Goal: Task Accomplishment & Management: Manage account settings

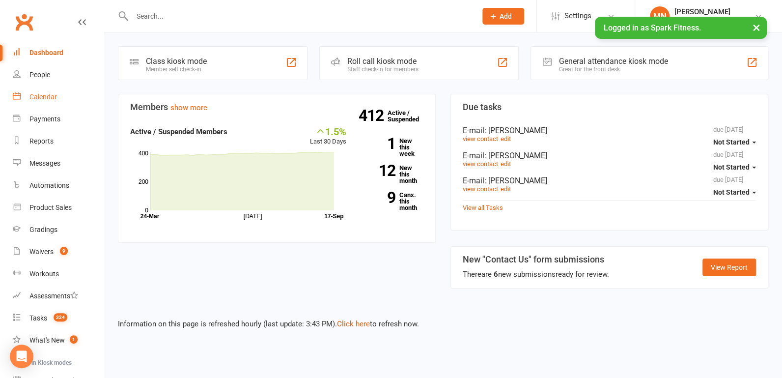
click at [40, 99] on div "Calendar" at bounding box center [42, 97] width 27 height 8
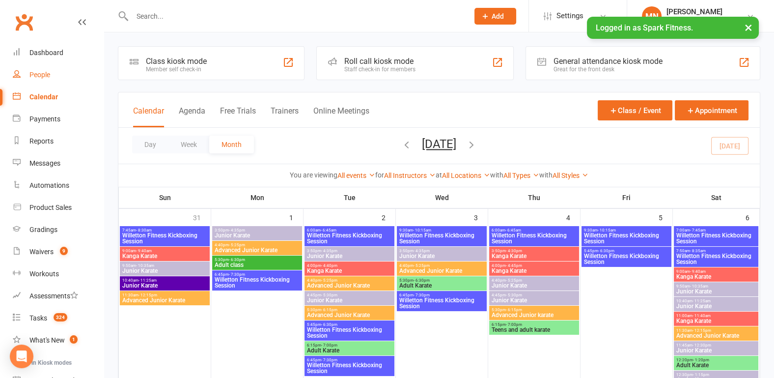
click at [51, 79] on link "People" at bounding box center [58, 75] width 91 height 22
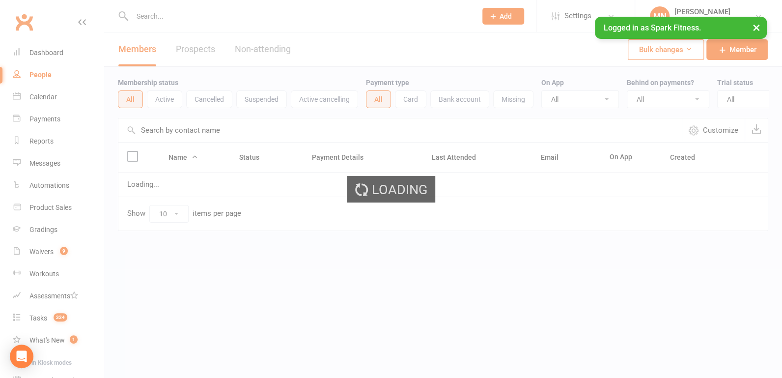
click at [44, 255] on div "Loading" at bounding box center [391, 189] width 782 height 378
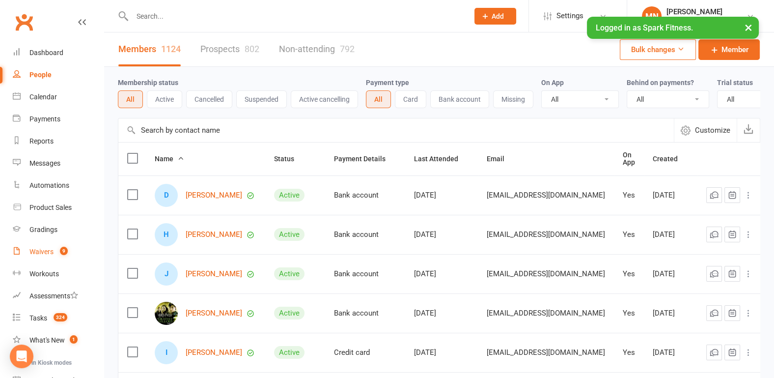
click at [44, 255] on div "Waivers" at bounding box center [41, 251] width 24 height 8
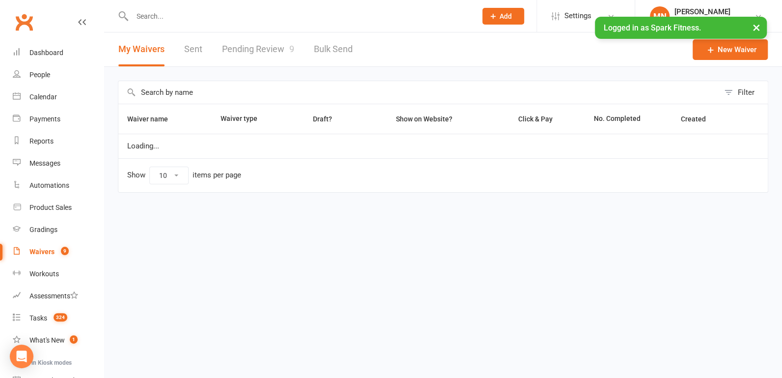
click at [244, 58] on link "Pending Review 9" at bounding box center [258, 49] width 72 height 34
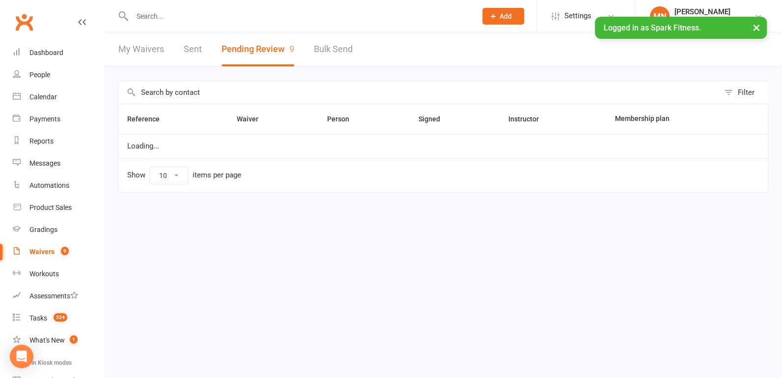
select select "100"
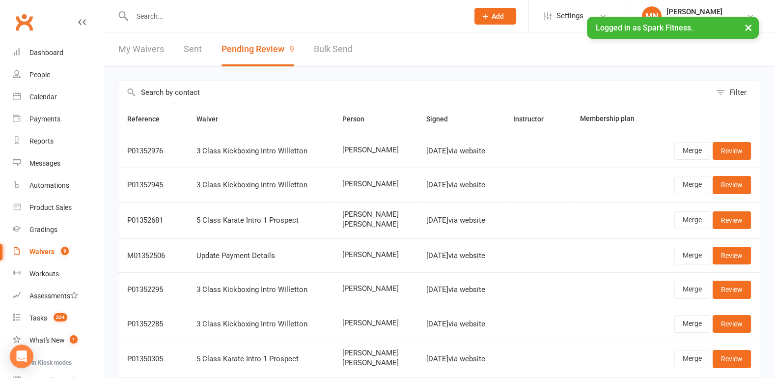
scroll to position [51, 0]
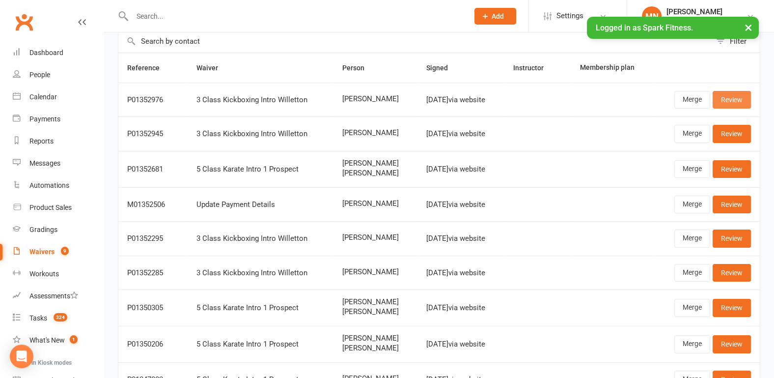
click at [746, 99] on link "Review" at bounding box center [731, 100] width 38 height 18
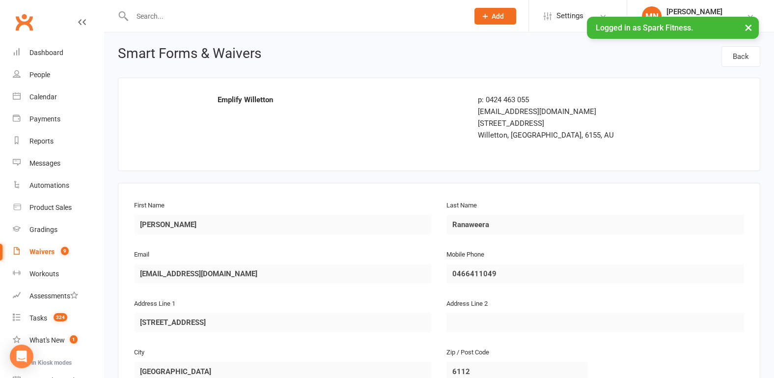
click at [78, 19] on icon at bounding box center [82, 22] width 8 height 8
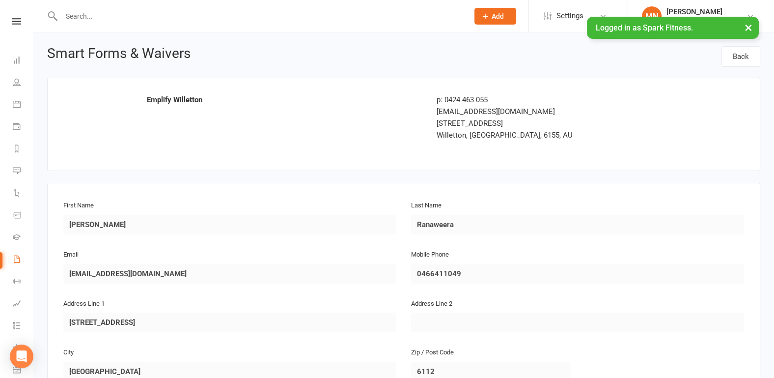
click at [11, 29] on div "Clubworx" at bounding box center [16, 34] width 33 height 32
select select "100"
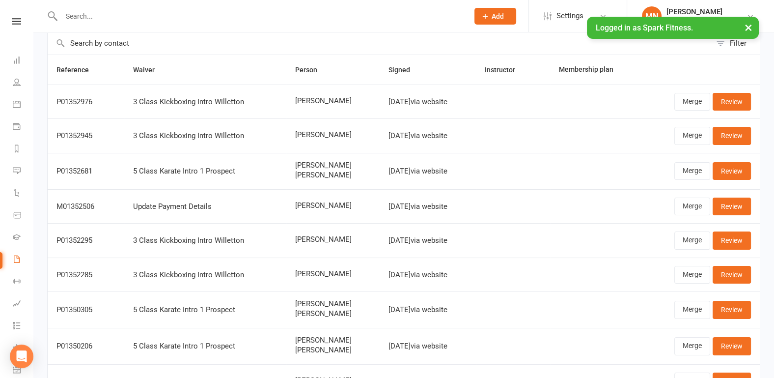
scroll to position [41, 0]
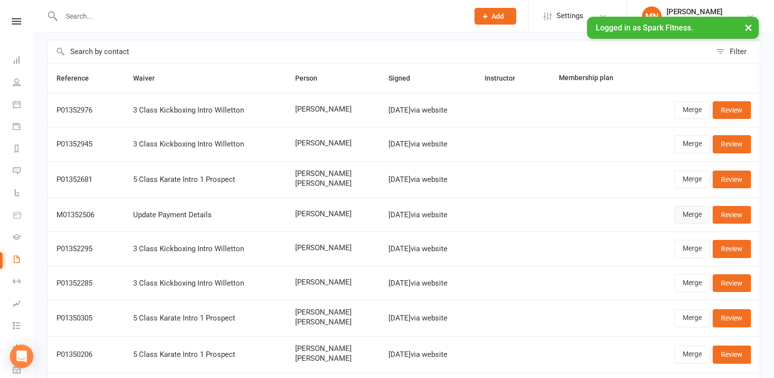
click at [693, 213] on link "Merge" at bounding box center [692, 215] width 36 height 18
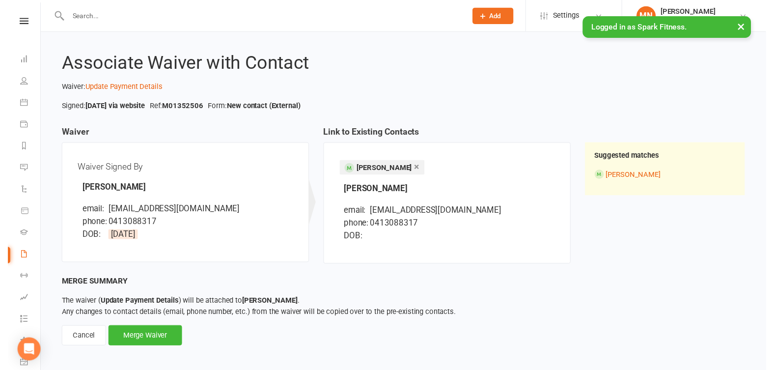
scroll to position [12, 0]
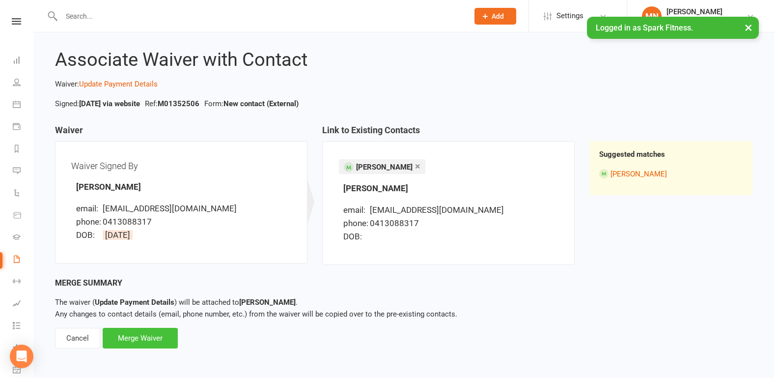
click at [137, 339] on div "Merge Waiver" at bounding box center [140, 337] width 75 height 21
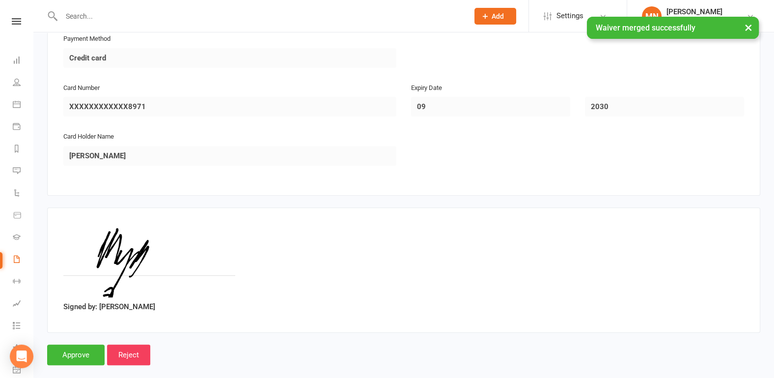
scroll to position [491, 0]
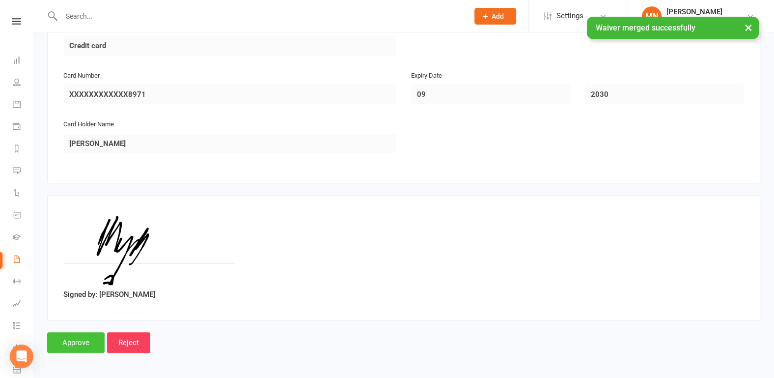
click at [72, 344] on input "Approve" at bounding box center [75, 342] width 57 height 21
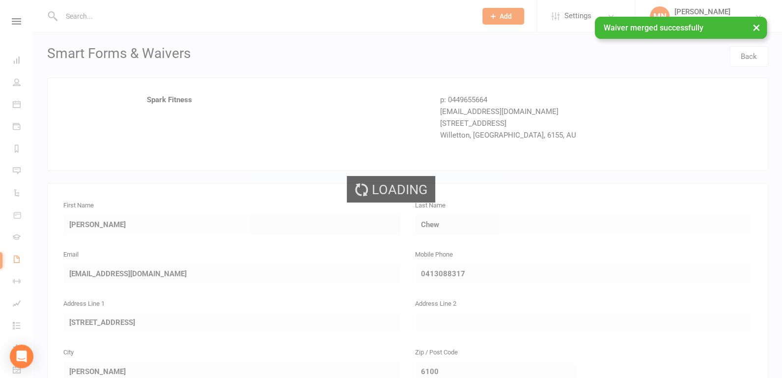
select select "100"
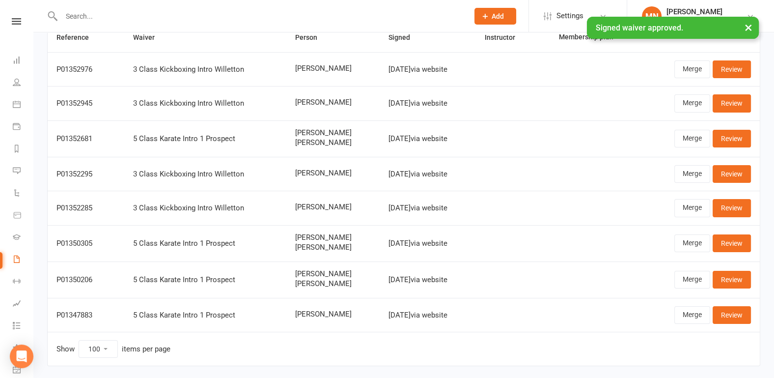
scroll to position [109, 0]
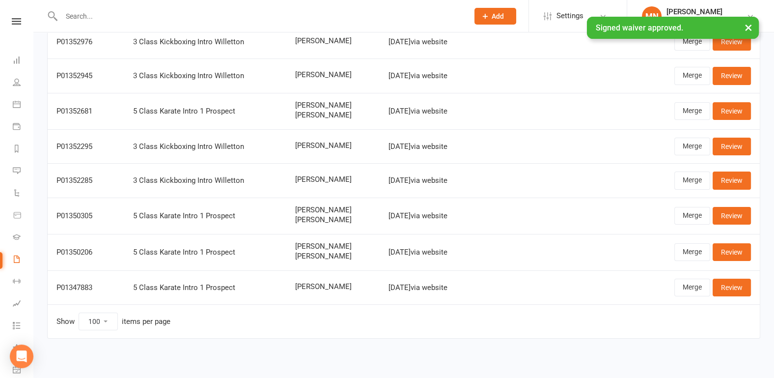
click at [13, 17] on div "× Signed waiver approved." at bounding box center [380, 17] width 761 height 0
click at [13, 25] on div "Clubworx" at bounding box center [16, 34] width 33 height 32
click at [15, 20] on icon at bounding box center [16, 21] width 9 height 6
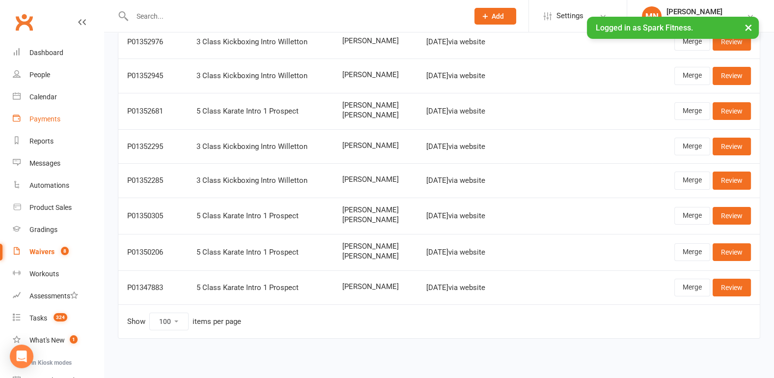
click at [49, 116] on div "Payments" at bounding box center [44, 119] width 31 height 8
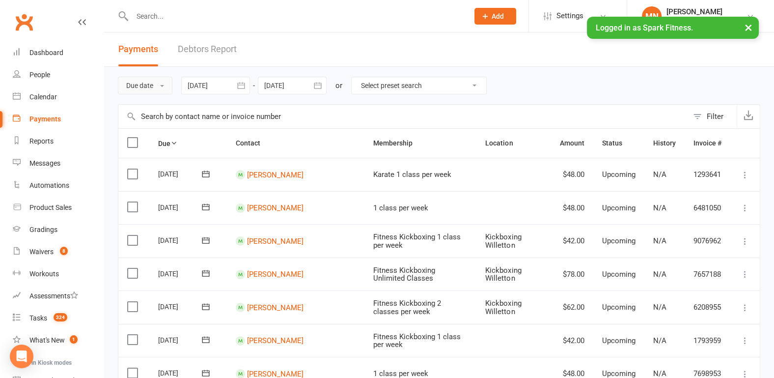
click at [162, 84] on button "Due date" at bounding box center [145, 86] width 54 height 18
click at [157, 153] on link "Date failed" at bounding box center [166, 147] width 97 height 20
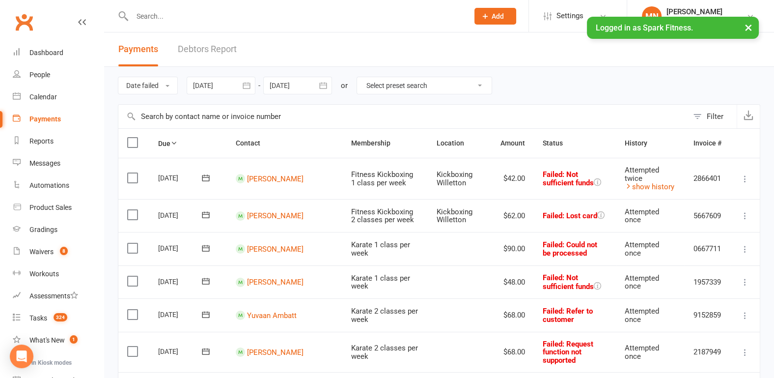
click at [204, 213] on icon at bounding box center [205, 215] width 7 height 6
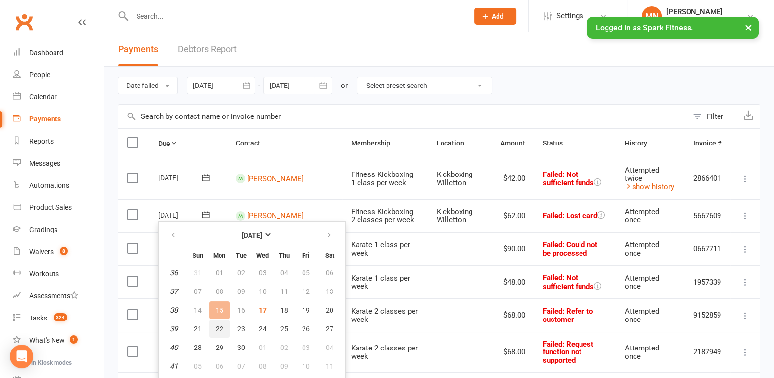
click at [218, 330] on span "22" at bounding box center [220, 328] width 8 height 8
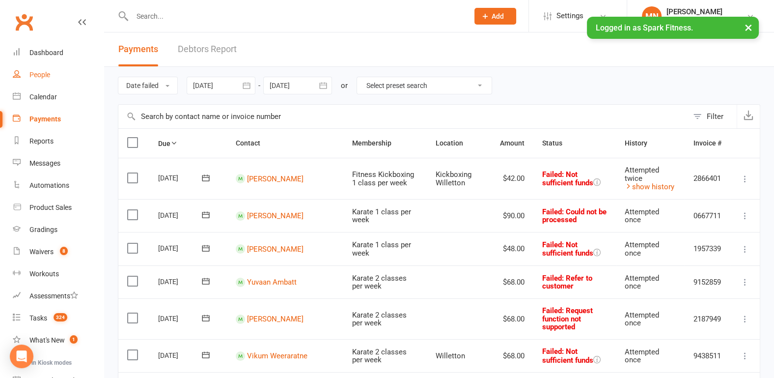
click at [43, 80] on link "People" at bounding box center [58, 75] width 91 height 22
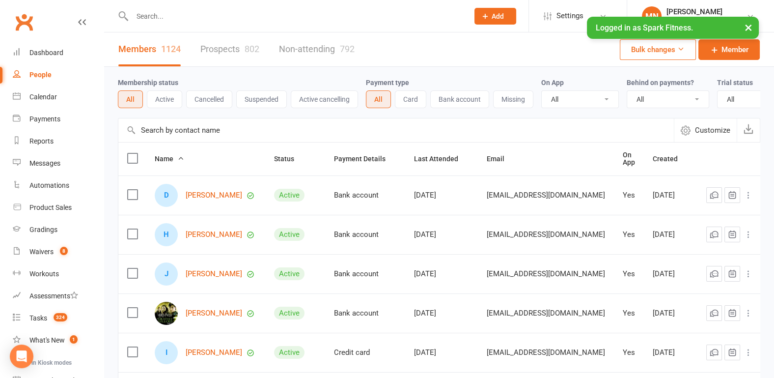
click at [174, 19] on input "text" at bounding box center [295, 16] width 332 height 14
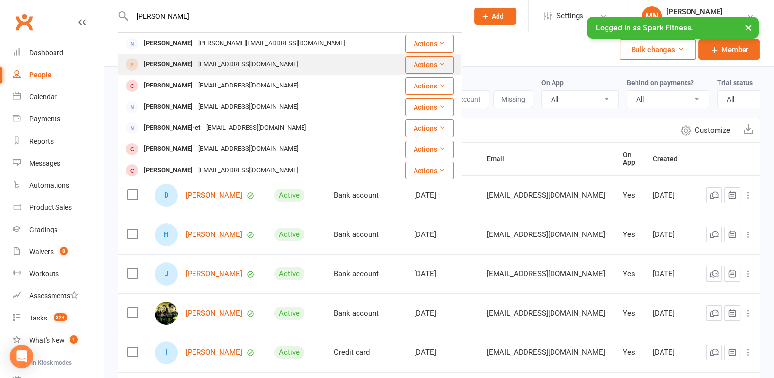
type input "[PERSON_NAME]"
click at [195, 60] on div "[EMAIL_ADDRESS][DOMAIN_NAME]" at bounding box center [248, 64] width 106 height 14
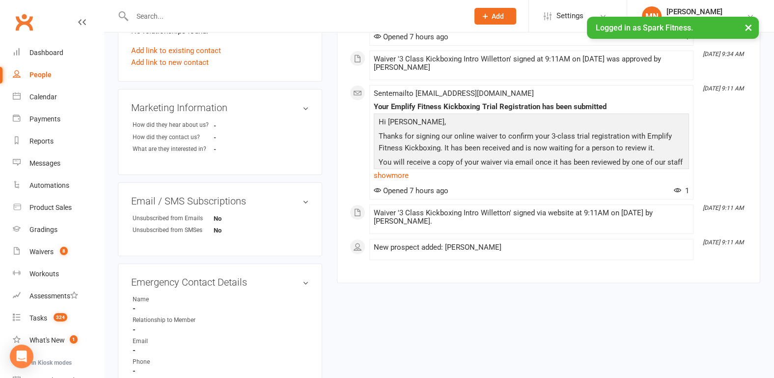
scroll to position [255, 0]
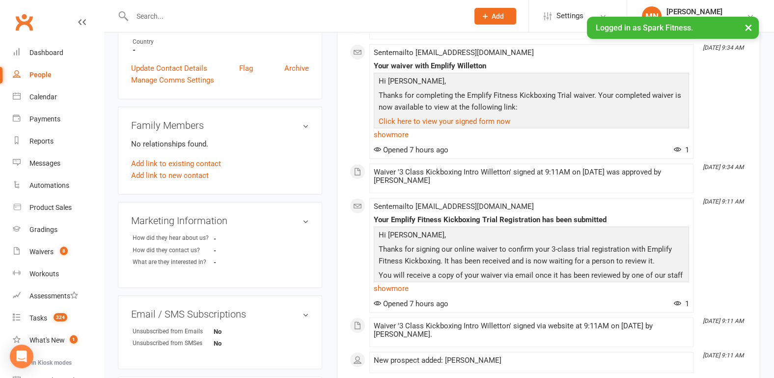
click at [214, 236] on strong "-" at bounding box center [242, 238] width 56 height 7
click at [306, 217] on h3 "Marketing Information edit" at bounding box center [220, 220] width 178 height 11
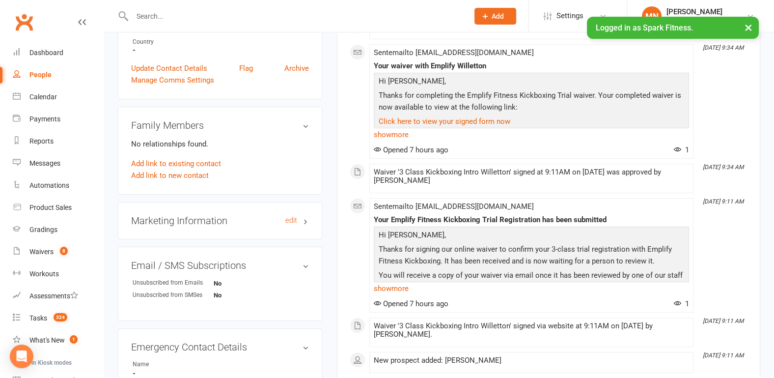
click at [306, 217] on h3 "Marketing Information edit" at bounding box center [220, 220] width 178 height 11
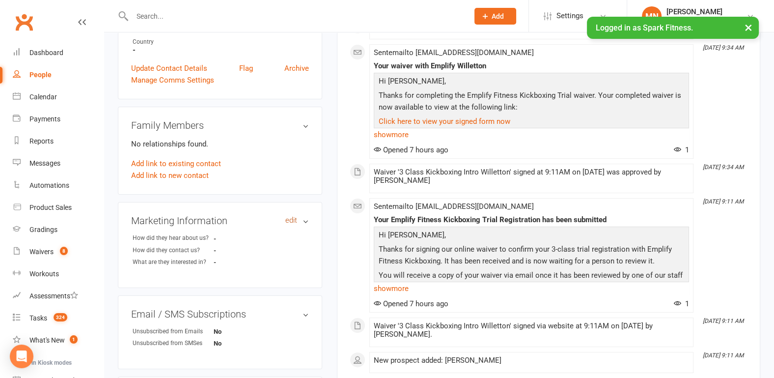
click at [292, 216] on link "edit" at bounding box center [291, 220] width 12 height 8
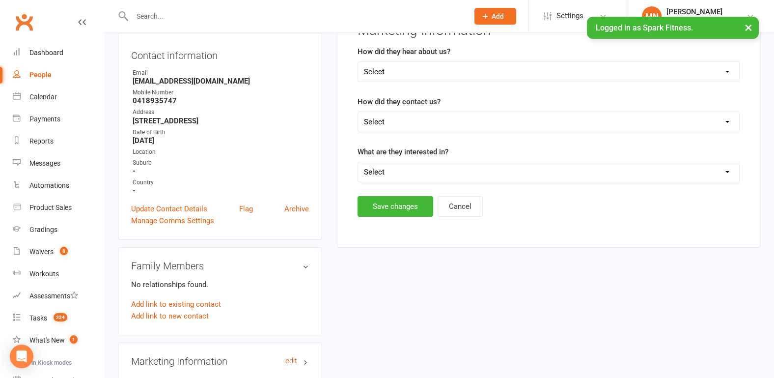
scroll to position [67, 0]
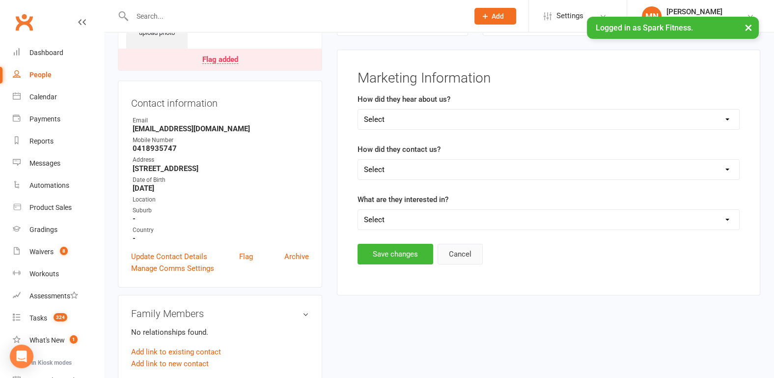
click at [461, 254] on button "Cancel" at bounding box center [459, 253] width 45 height 21
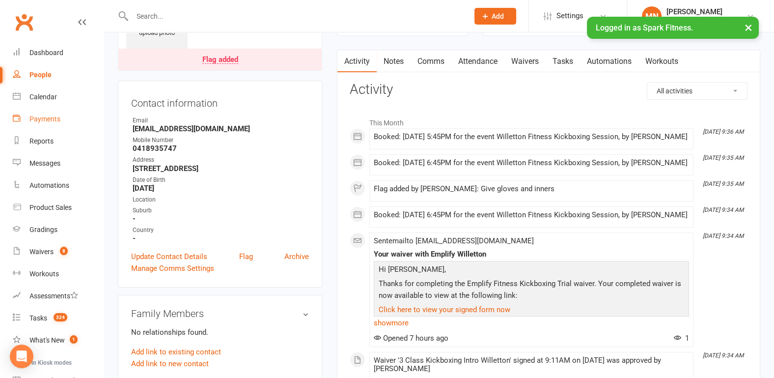
click at [50, 121] on div "Payments" at bounding box center [44, 119] width 31 height 8
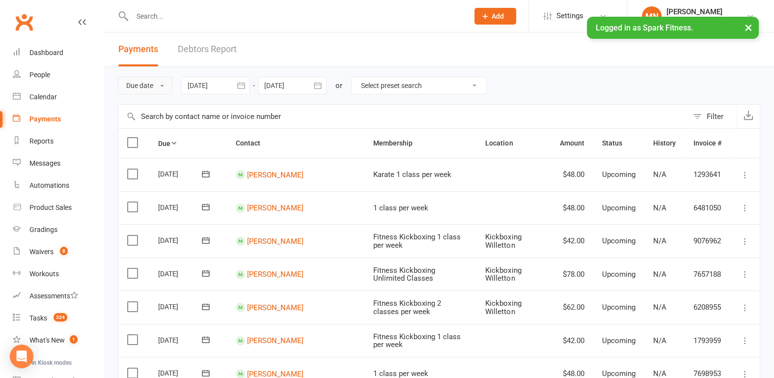
click at [158, 84] on button "Due date" at bounding box center [145, 86] width 54 height 18
click at [155, 142] on link "Date failed" at bounding box center [166, 147] width 97 height 20
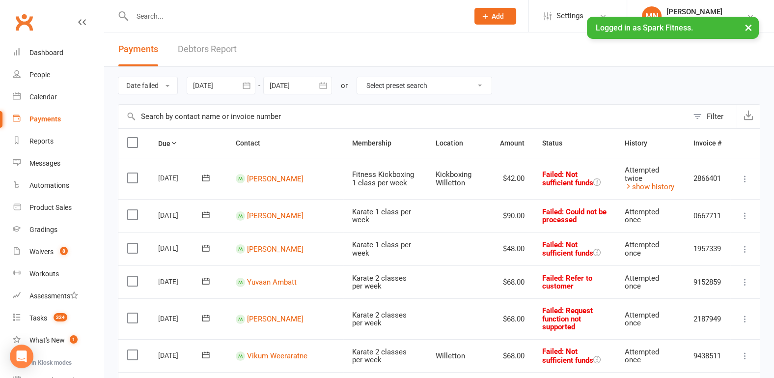
click at [222, 86] on div at bounding box center [221, 86] width 69 height 18
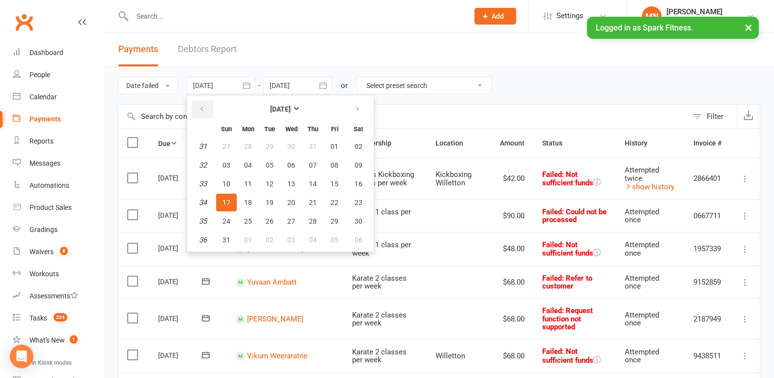
click at [197, 104] on button "button" at bounding box center [202, 109] width 21 height 18
click at [221, 168] on button "08" at bounding box center [226, 165] width 21 height 18
type input "[DATE]"
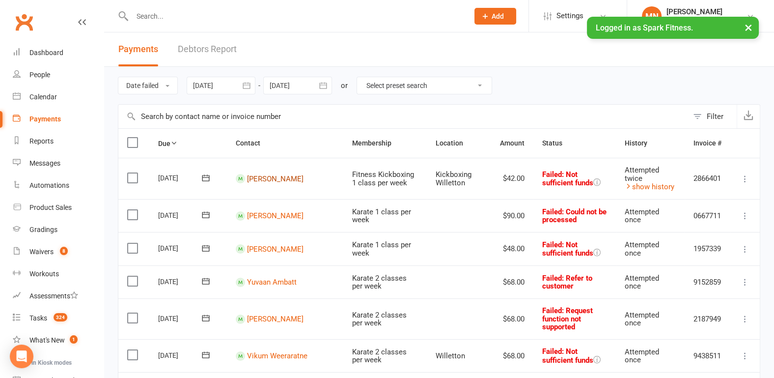
click at [261, 178] on link "[PERSON_NAME]" at bounding box center [275, 178] width 56 height 9
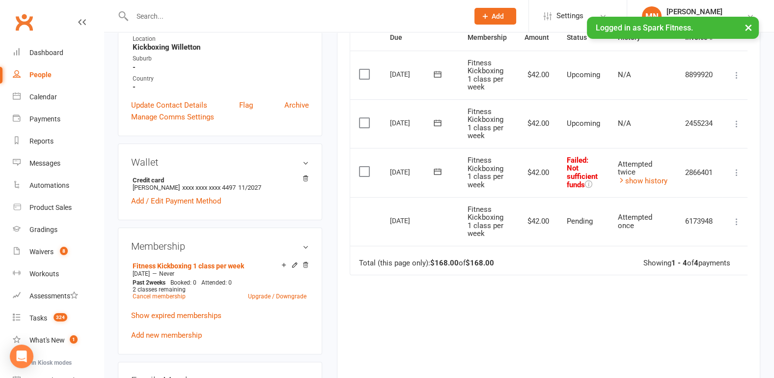
scroll to position [255, 0]
click at [740, 219] on icon at bounding box center [736, 221] width 10 height 10
drag, startPoint x: 585, startPoint y: 303, endPoint x: 555, endPoint y: 259, distance: 53.4
click at [585, 303] on div "Due Contact Membership Amount Status History Invoice # Select this [DATE] [PERS…" at bounding box center [549, 213] width 398 height 377
click at [435, 168] on icon at bounding box center [437, 171] width 10 height 10
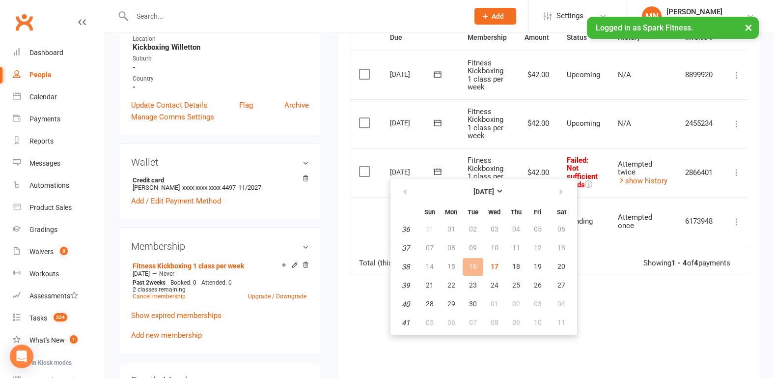
click at [738, 171] on icon at bounding box center [736, 172] width 10 height 10
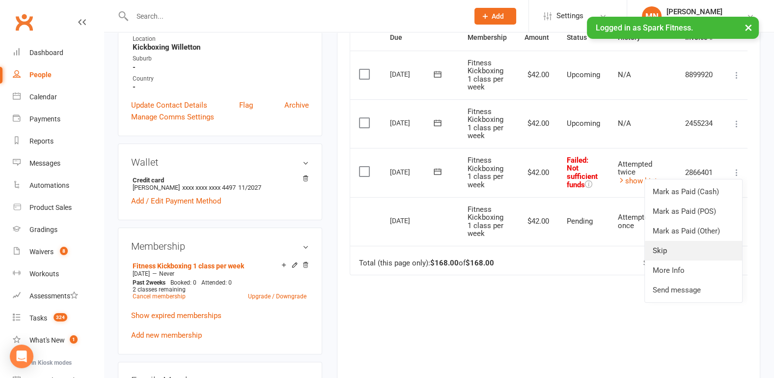
click at [666, 253] on link "Skip" at bounding box center [693, 251] width 97 height 20
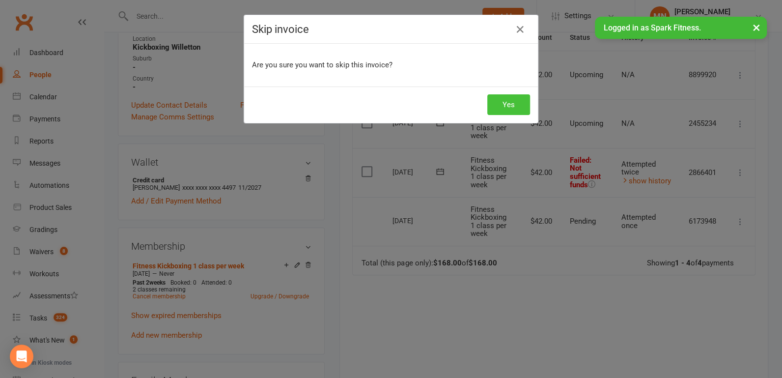
click at [504, 102] on button "Yes" at bounding box center [508, 104] width 43 height 21
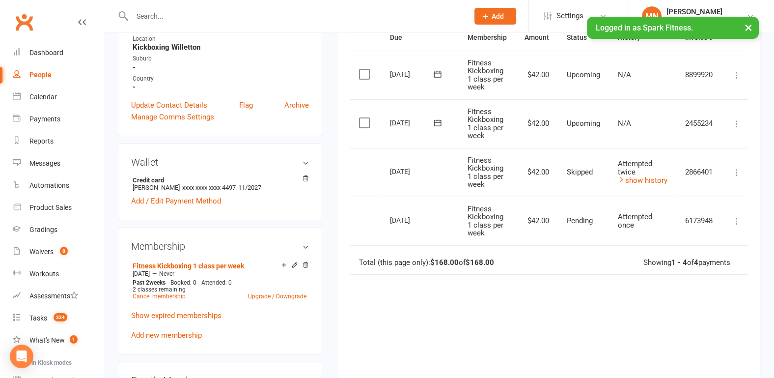
drag, startPoint x: 307, startPoint y: 262, endPoint x: 486, endPoint y: 51, distance: 276.9
click at [307, 262] on icon at bounding box center [305, 264] width 7 height 7
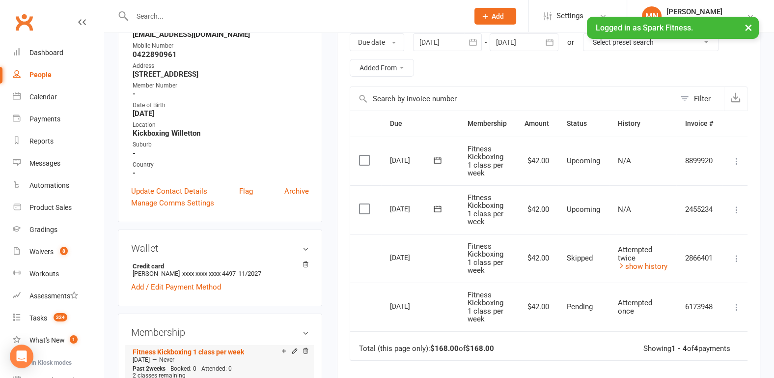
scroll to position [0, 0]
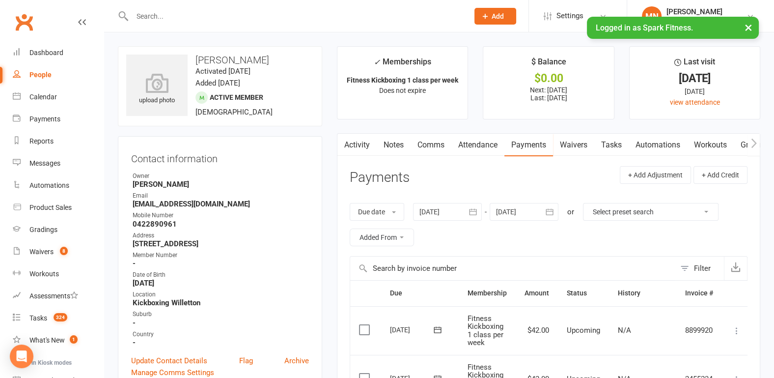
click at [352, 148] on link "Activity" at bounding box center [356, 145] width 39 height 23
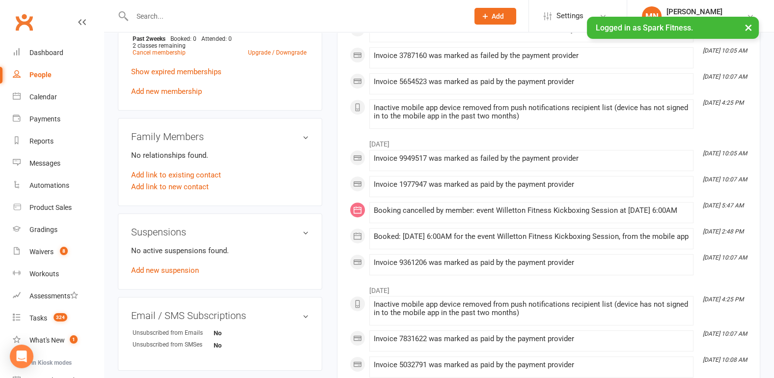
scroll to position [460, 0]
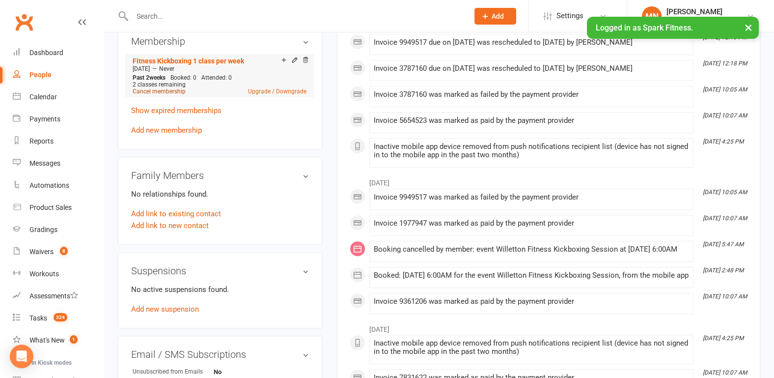
click at [168, 91] on link "Cancel membership" at bounding box center [159, 91] width 53 height 7
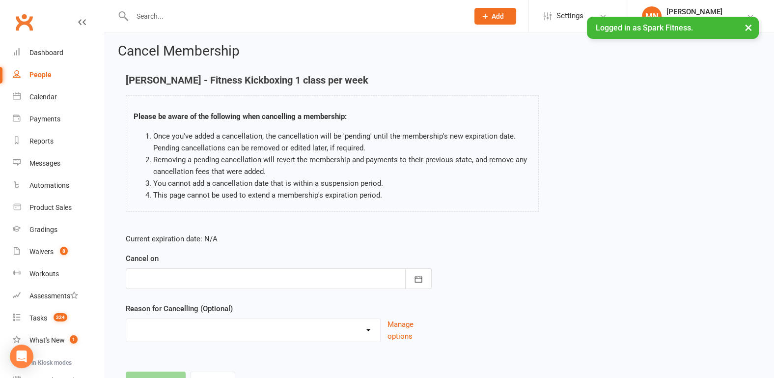
scroll to position [46, 0]
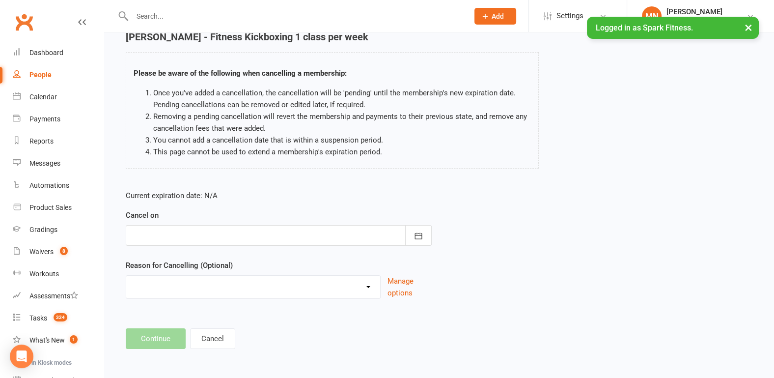
click at [172, 235] on div at bounding box center [279, 235] width 306 height 21
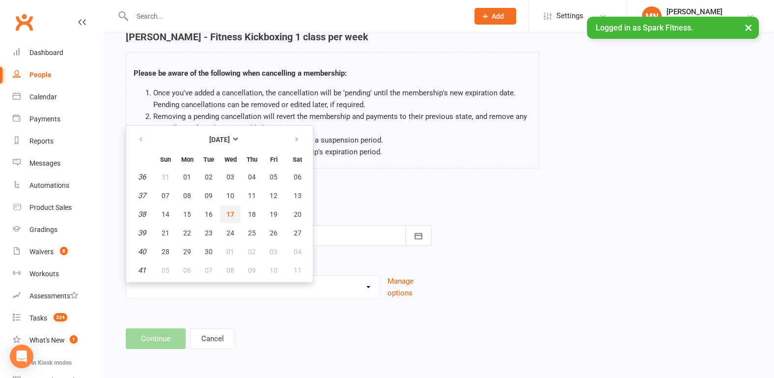
click at [227, 212] on span "17" at bounding box center [230, 214] width 8 height 8
type input "[DATE]"
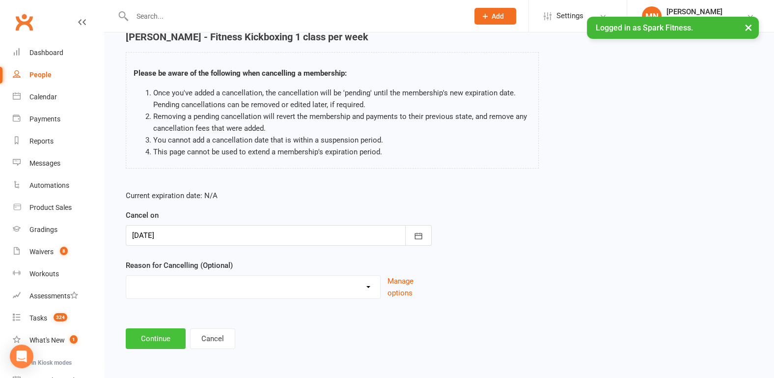
click at [160, 342] on button "Continue" at bounding box center [156, 338] width 60 height 21
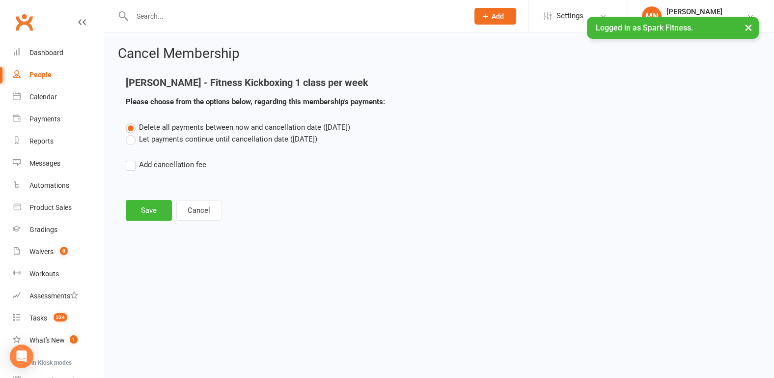
scroll to position [0, 0]
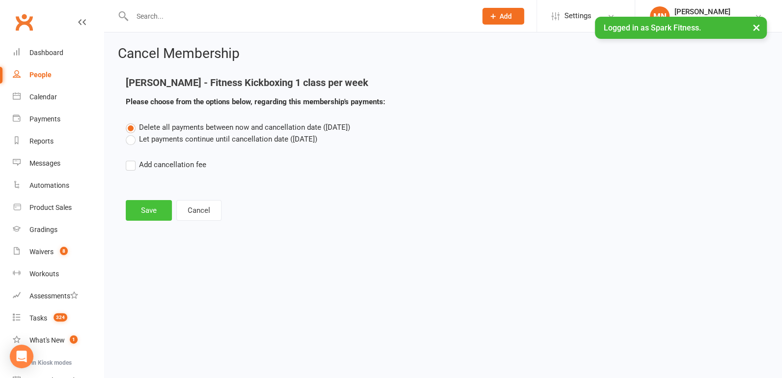
click at [149, 212] on button "Save" at bounding box center [149, 210] width 46 height 21
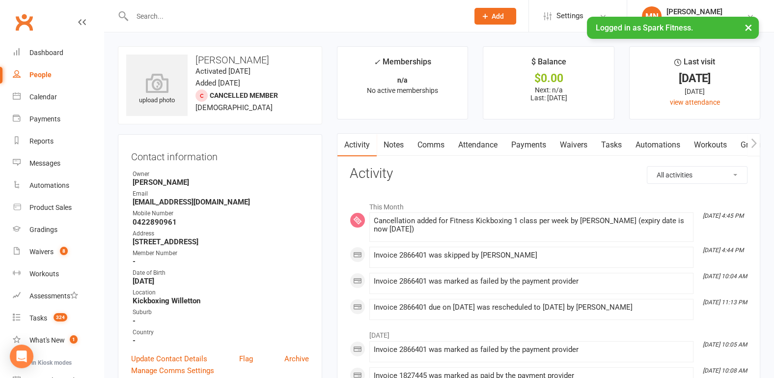
click at [187, 22] on input "text" at bounding box center [295, 16] width 332 height 14
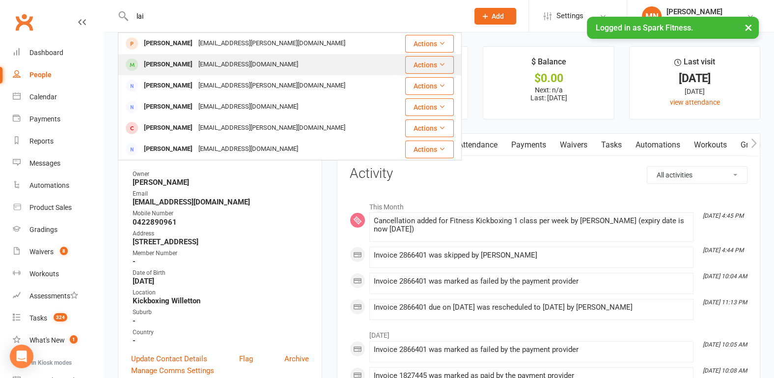
type input "lai"
click at [164, 62] on div "[PERSON_NAME]" at bounding box center [168, 64] width 54 height 14
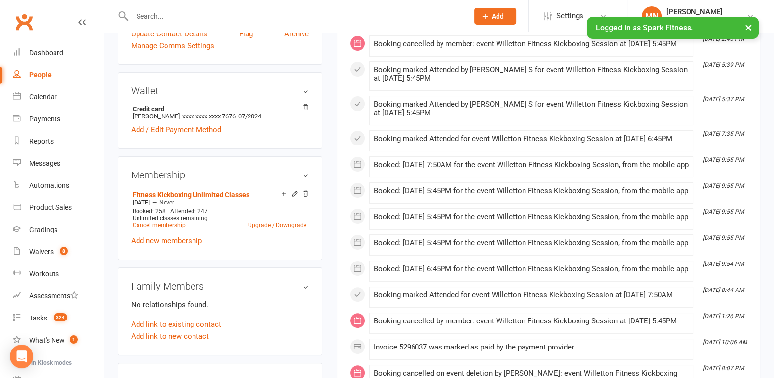
scroll to position [460, 0]
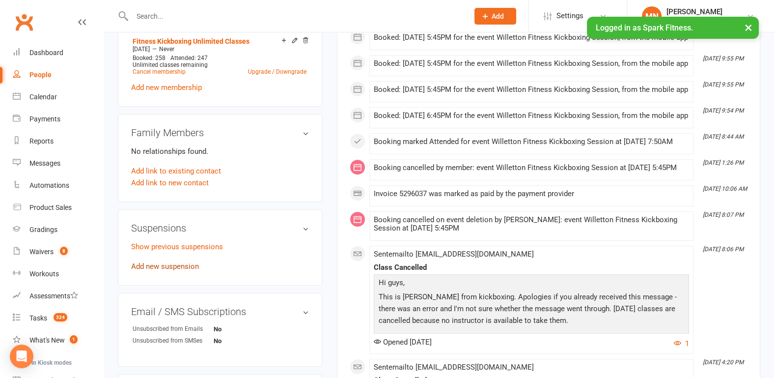
click at [162, 262] on link "Add new suspension" at bounding box center [165, 266] width 68 height 9
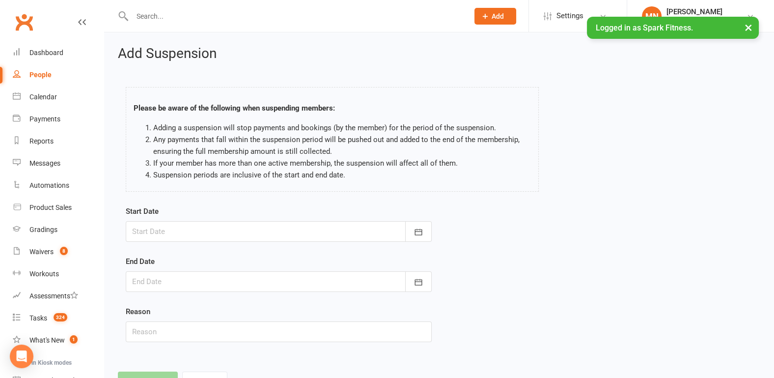
click at [166, 229] on div at bounding box center [279, 231] width 306 height 21
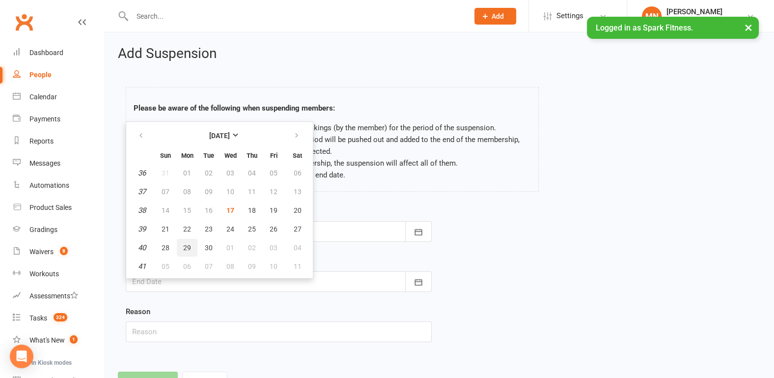
click at [187, 243] on span "29" at bounding box center [187, 247] width 8 height 8
type input "[DATE]"
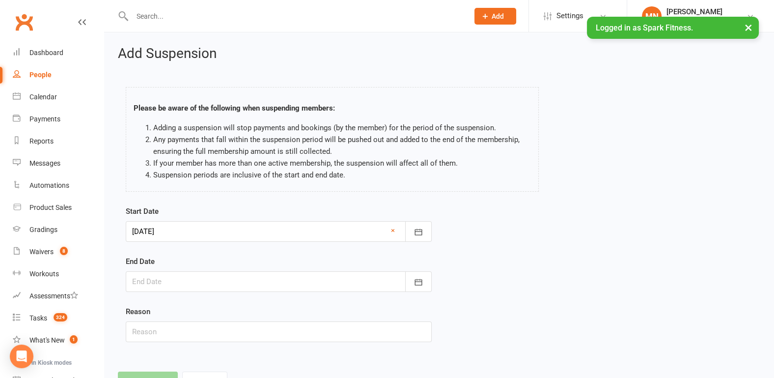
click at [157, 276] on div at bounding box center [279, 281] width 306 height 21
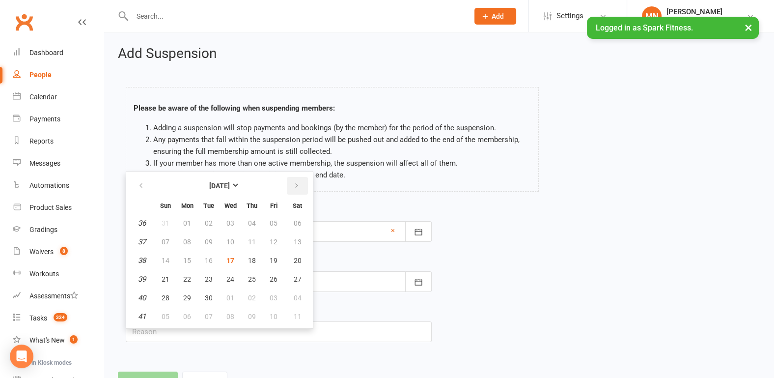
click at [296, 184] on icon "button" at bounding box center [296, 186] width 7 height 8
click at [162, 277] on span "19" at bounding box center [166, 279] width 8 height 8
type input "[DATE]"
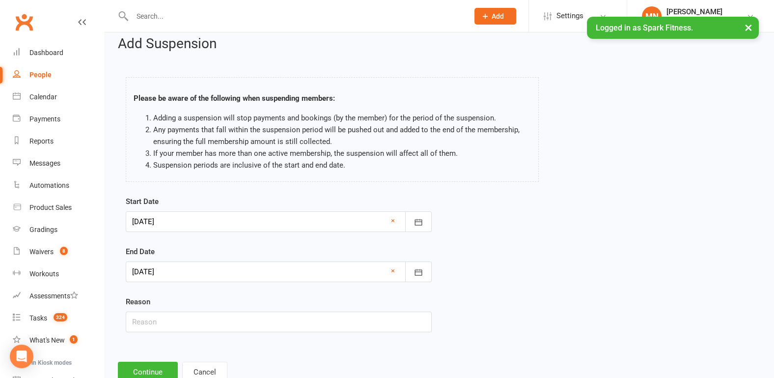
scroll to position [41, 0]
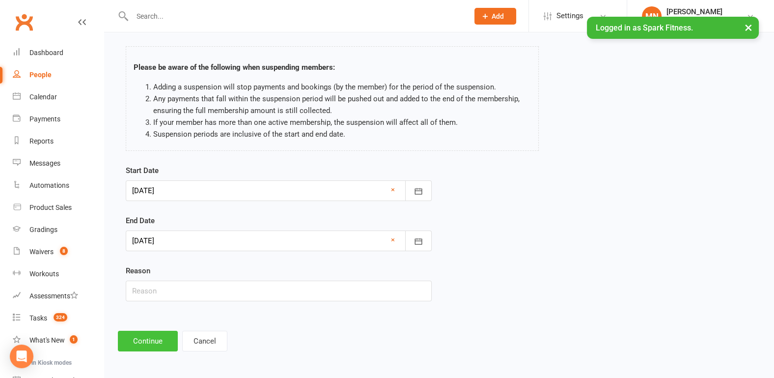
click at [148, 340] on button "Continue" at bounding box center [148, 340] width 60 height 21
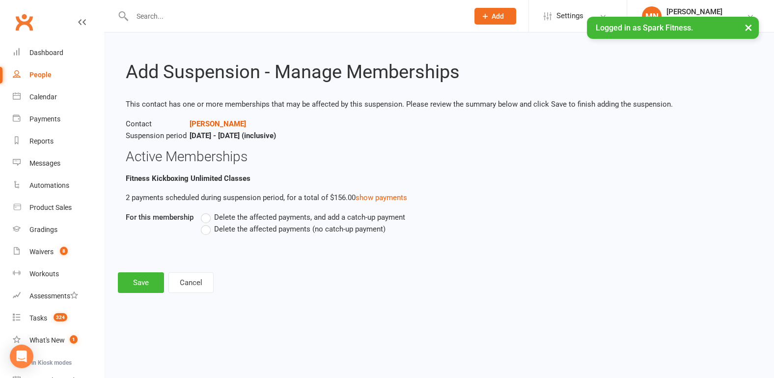
scroll to position [0, 0]
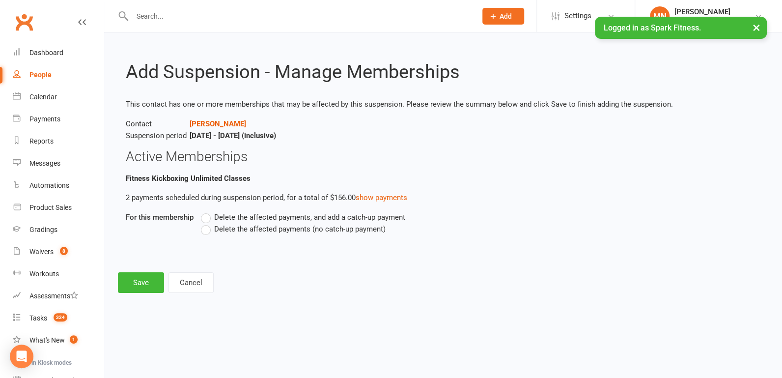
click at [205, 229] on label "Delete the affected payments (no catch-up payment)" at bounding box center [293, 229] width 185 height 12
click at [205, 223] on input "Delete the affected payments (no catch-up payment)" at bounding box center [204, 223] width 6 height 0
click at [126, 283] on button "Save" at bounding box center [141, 282] width 46 height 21
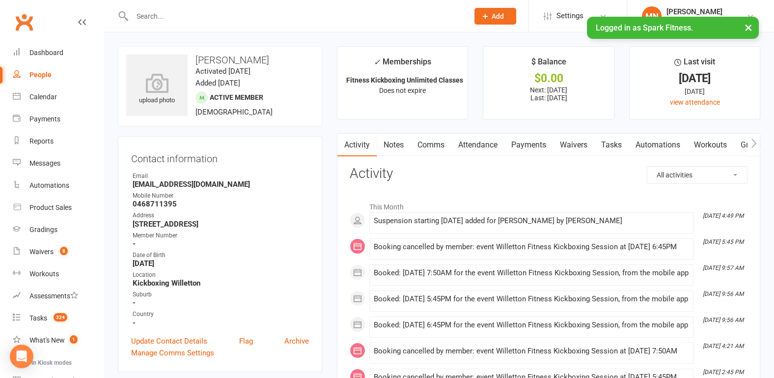
click at [170, 20] on input "text" at bounding box center [295, 16] width 332 height 14
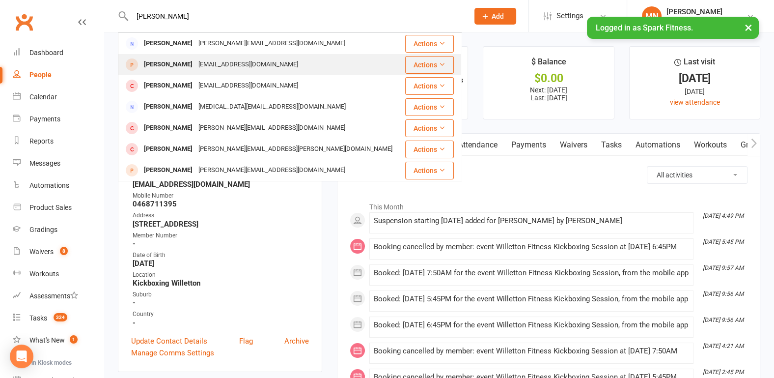
type input "[PERSON_NAME]"
click at [174, 61] on div "[PERSON_NAME]" at bounding box center [168, 64] width 54 height 14
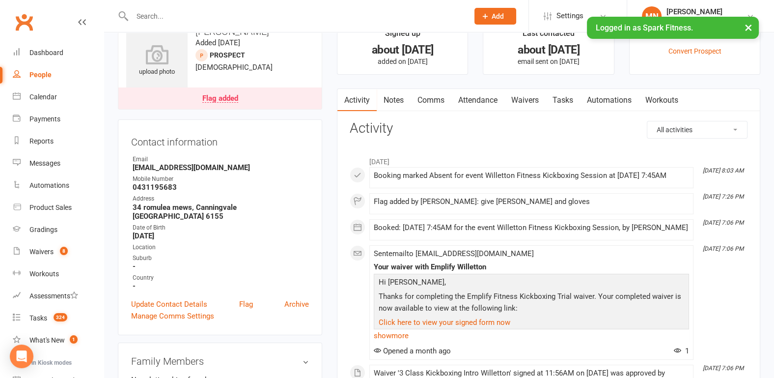
scroll to position [51, 0]
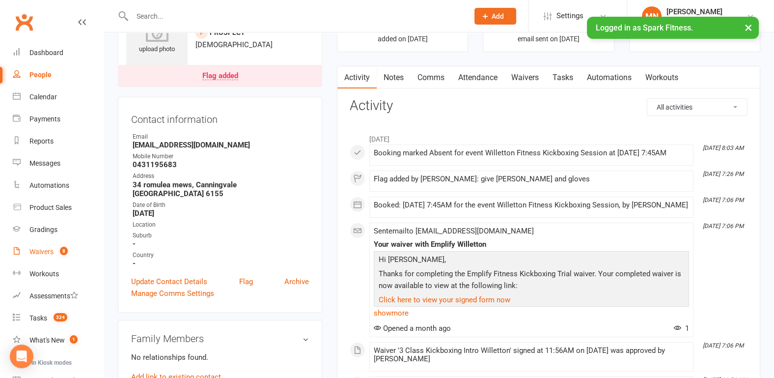
click at [45, 251] on div "Waivers" at bounding box center [41, 251] width 24 height 8
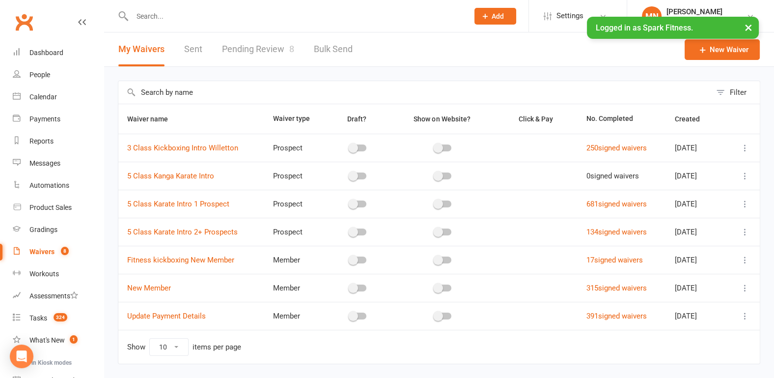
click at [244, 47] on link "Pending Review 8" at bounding box center [258, 49] width 72 height 34
select select "100"
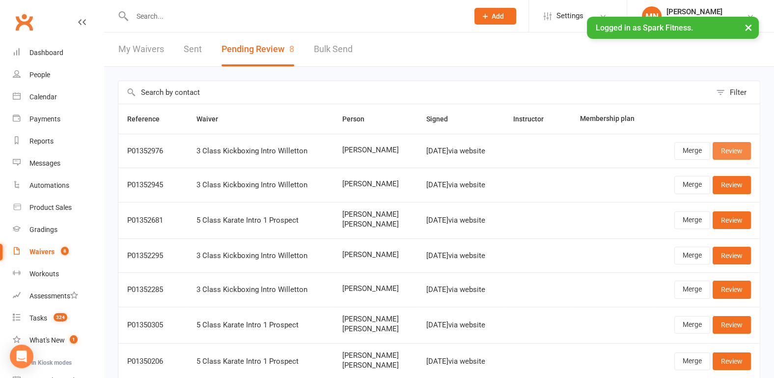
click at [724, 151] on link "Review" at bounding box center [731, 151] width 38 height 18
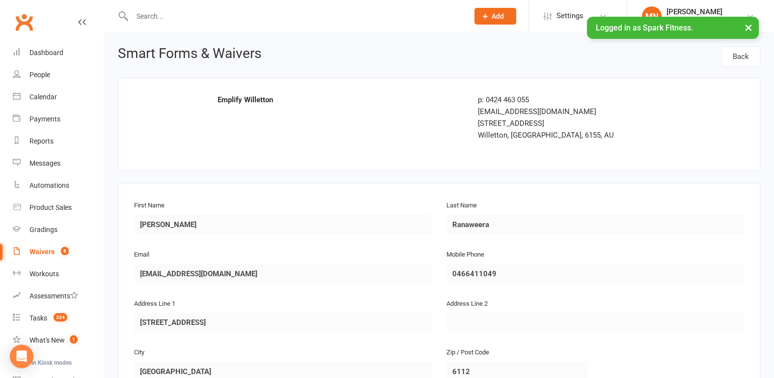
scroll to position [51, 0]
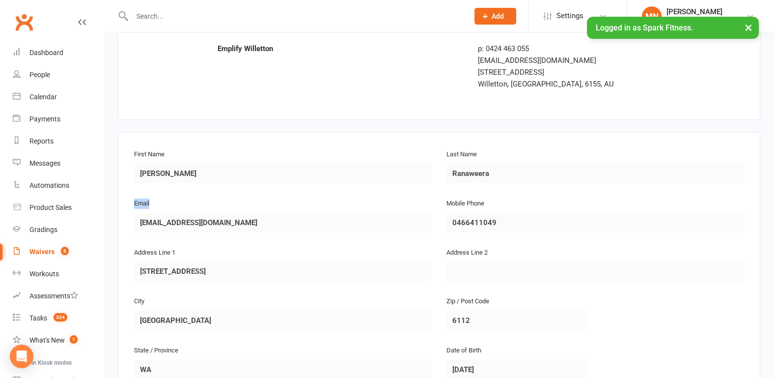
click at [167, 224] on div "Email [EMAIL_ADDRESS][DOMAIN_NAME]" at bounding box center [282, 214] width 297 height 35
click at [249, 226] on div "First Name [PERSON_NAME] Last Name [PERSON_NAME] Email [EMAIL_ADDRESS][DOMAIN_N…" at bounding box center [439, 270] width 642 height 277
click at [47, 252] on div "Waivers" at bounding box center [41, 251] width 25 height 8
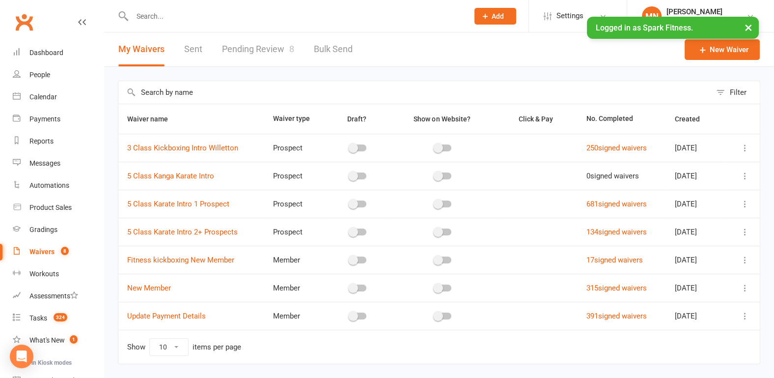
click at [254, 50] on link "Pending Review 8" at bounding box center [258, 49] width 72 height 34
select select "100"
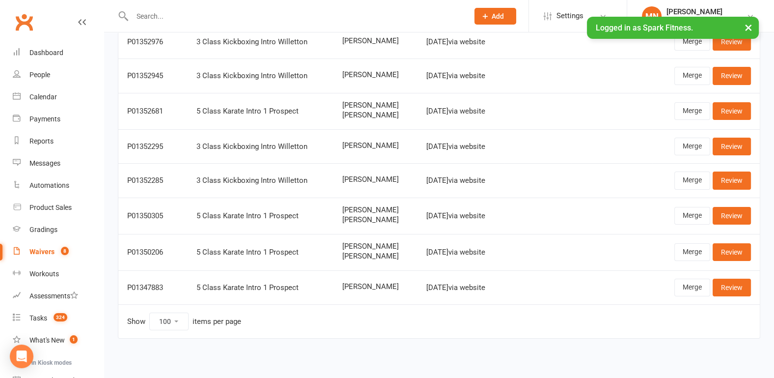
scroll to position [7, 0]
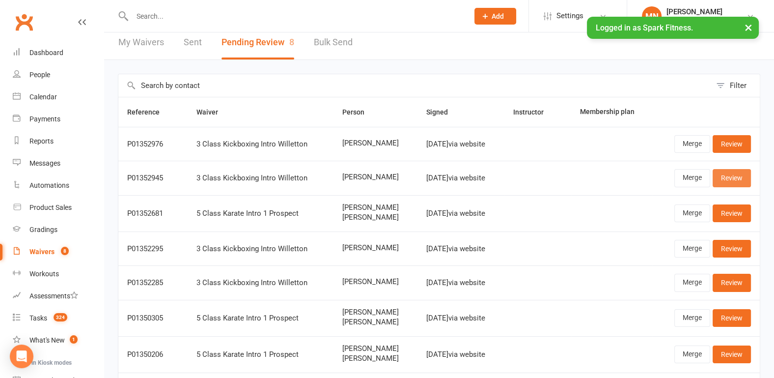
click at [739, 178] on link "Review" at bounding box center [731, 178] width 38 height 18
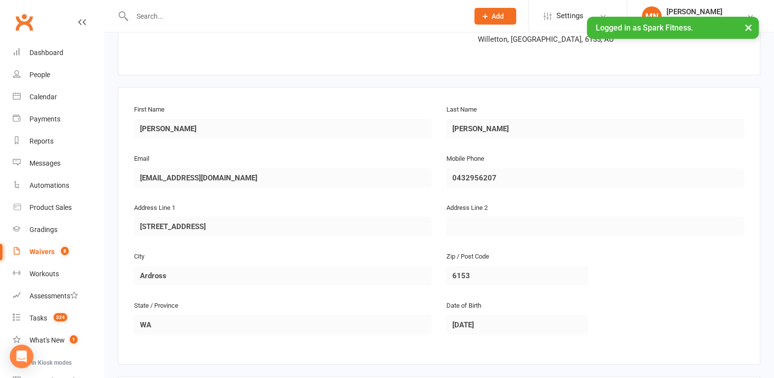
scroll to position [102, 0]
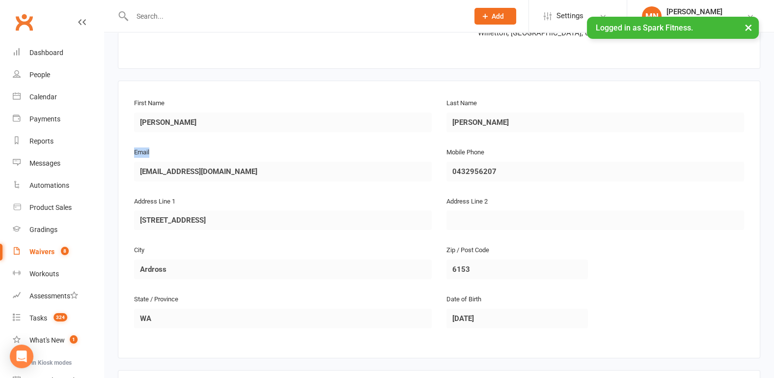
click at [136, 174] on div "Email [EMAIL_ADDRESS][DOMAIN_NAME]" at bounding box center [282, 163] width 297 height 35
click at [197, 174] on div "First Name [PERSON_NAME] Last Name [PERSON_NAME] Email [EMAIL_ADDRESS][DOMAIN_N…" at bounding box center [439, 219] width 642 height 277
drag, startPoint x: 197, startPoint y: 174, endPoint x: 115, endPoint y: 169, distance: 82.1
click at [117, 172] on div "Smart Forms & Waivers Back Emplify Willetton p: 0424 463 055 [EMAIL_ADDRESS][DO…" at bounding box center [439, 235] width 670 height 611
click at [254, 165] on div "First Name [PERSON_NAME] Last Name [PERSON_NAME] Email [EMAIL_ADDRESS][DOMAIN_N…" at bounding box center [439, 219] width 642 height 277
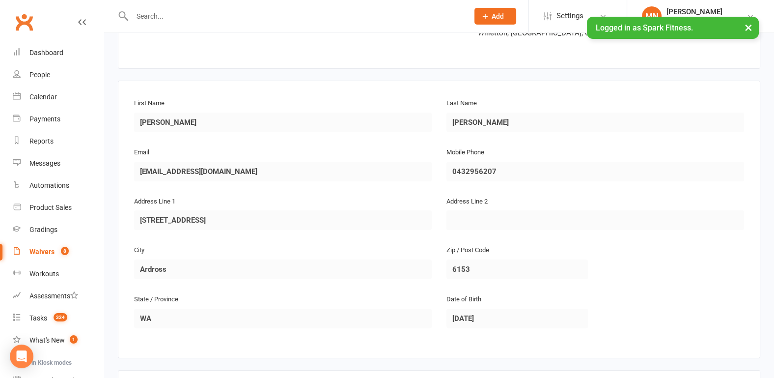
click at [272, 140] on div "First Name [PERSON_NAME]" at bounding box center [283, 121] width 312 height 49
click at [51, 248] on div "Waivers" at bounding box center [41, 251] width 25 height 8
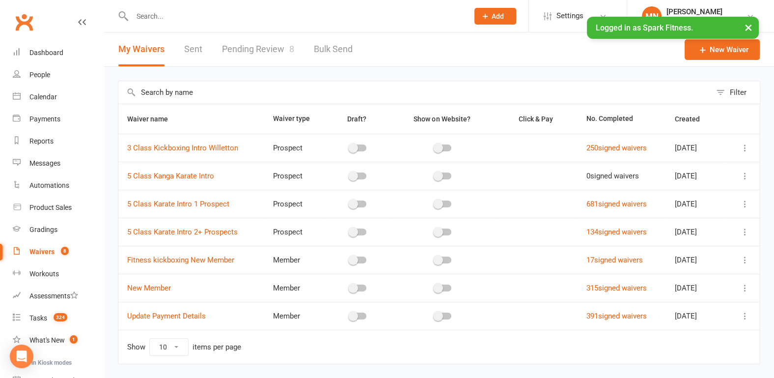
click at [241, 53] on link "Pending Review 8" at bounding box center [258, 49] width 72 height 34
select select "100"
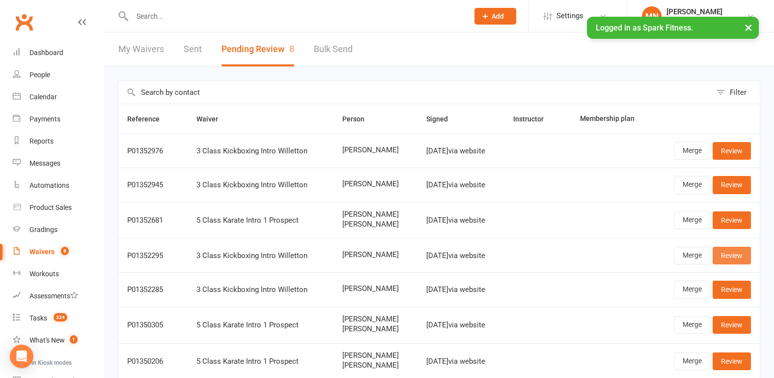
click at [740, 256] on link "Review" at bounding box center [731, 255] width 38 height 18
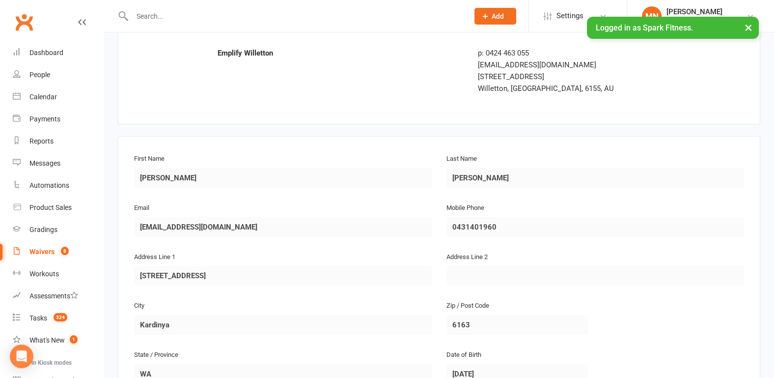
scroll to position [102, 0]
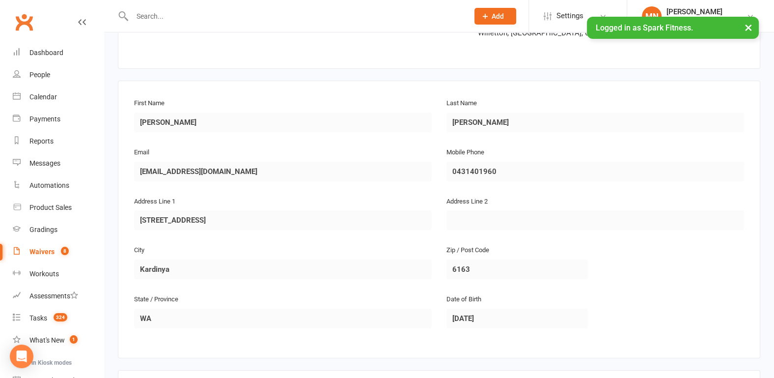
click at [258, 175] on div "Smart Forms & Waivers Back Emplify Willetton p: 0424 463 055 [EMAIL_ADDRESS][DO…" at bounding box center [439, 235] width 670 height 611
click at [117, 169] on div "Smart Forms & Waivers Back Emplify Willetton p: 0424 463 055 [EMAIL_ADDRESS][DO…" at bounding box center [439, 235] width 670 height 611
